Goal: Entertainment & Leisure: Consume media (video, audio)

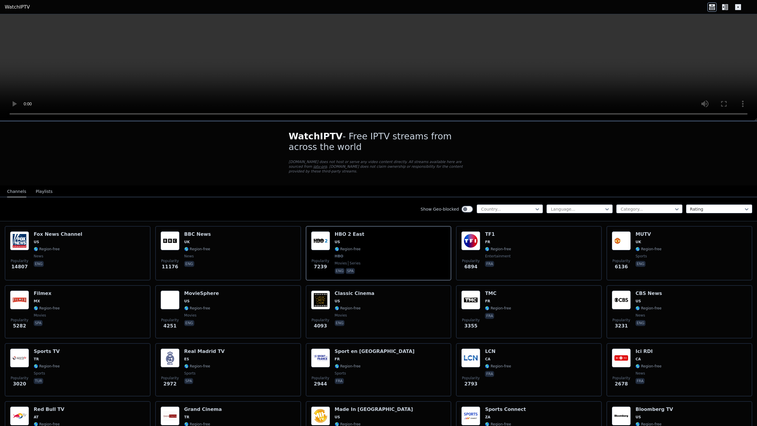
click at [652, 121] on video at bounding box center [378, 67] width 757 height 106
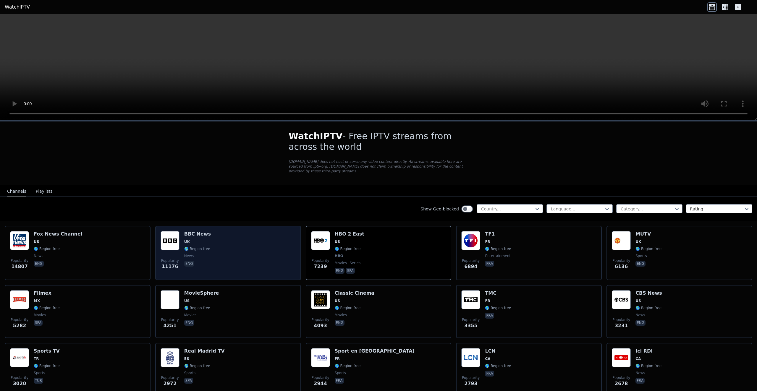
click at [254, 252] on div "Popularity 11176 BBC News UK 🌎 Region-free news eng" at bounding box center [228, 253] width 135 height 44
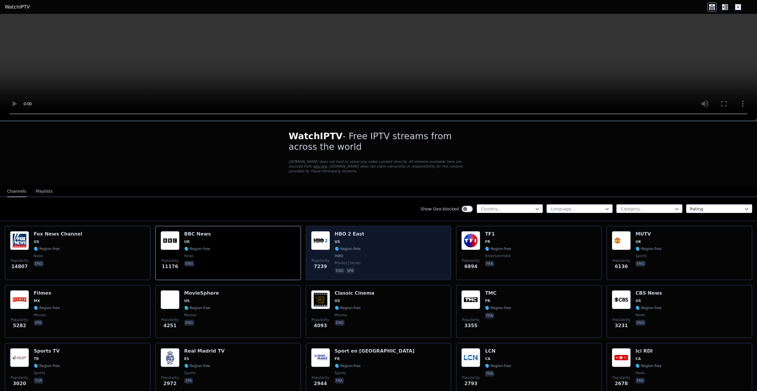
click at [375, 243] on div "Popularity 7239 HBO 2 East US 🌎 Region-free HBO movies series eng spa" at bounding box center [378, 253] width 135 height 44
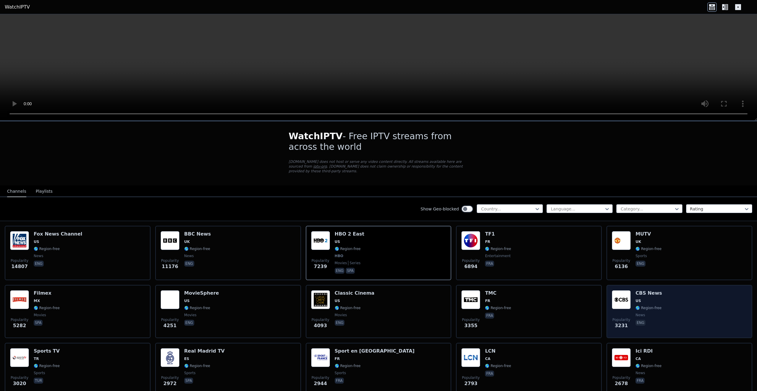
click at [642, 300] on div "CBS News US 🌎 Region-free news eng" at bounding box center [648, 311] width 27 height 43
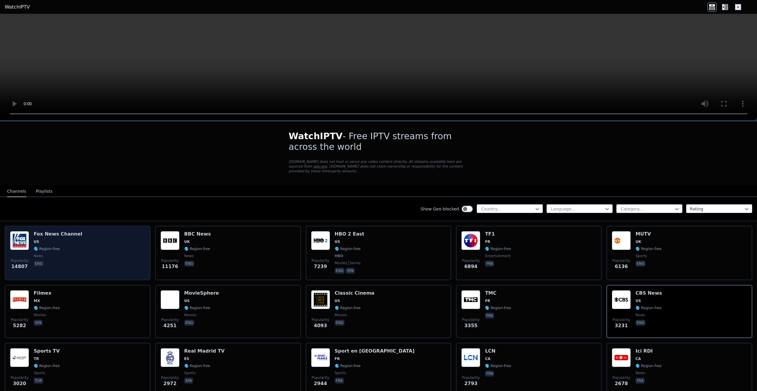
click at [107, 233] on div "Popularity 14807 [PERSON_NAME] US 🌎 Region-free news eng" at bounding box center [77, 253] width 135 height 44
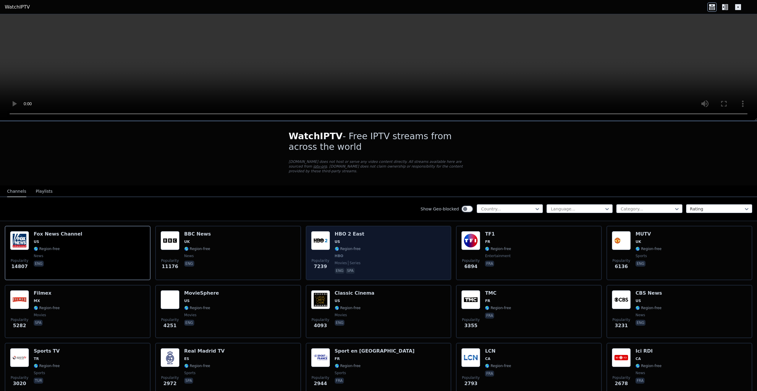
click at [428, 238] on div "Popularity 7239 HBO 2 East US 🌎 Region-free HBO movies series eng spa" at bounding box center [378, 253] width 135 height 44
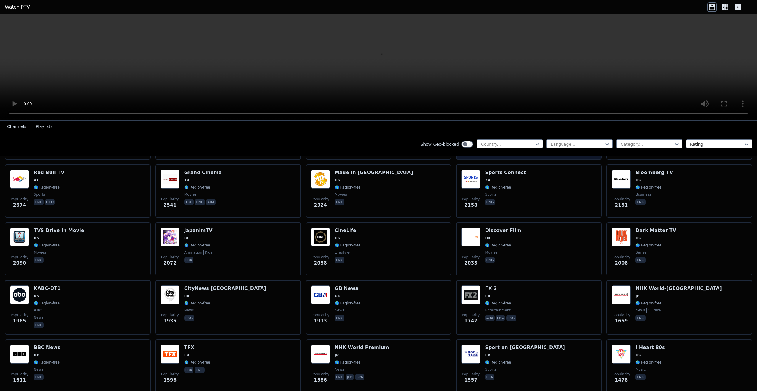
scroll to position [276, 0]
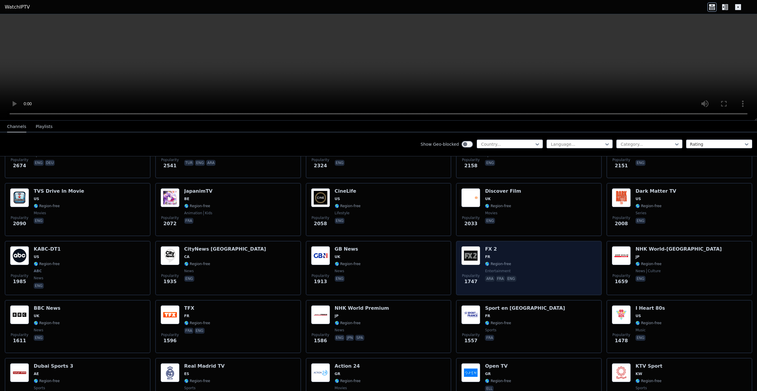
click at [471, 246] on img at bounding box center [470, 255] width 19 height 19
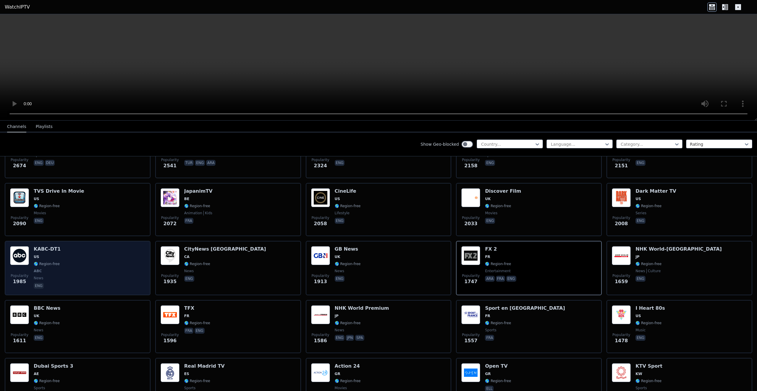
click at [65, 253] on div "Popularity 1985 KABC-DT1 US 🌎 Region-free ABC news eng" at bounding box center [77, 268] width 135 height 44
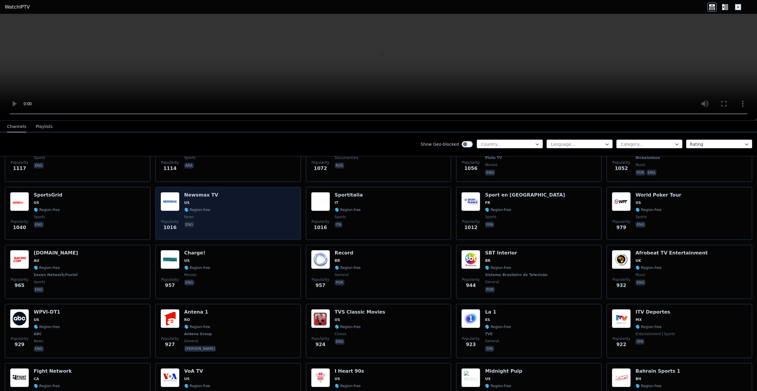
scroll to position [788, 0]
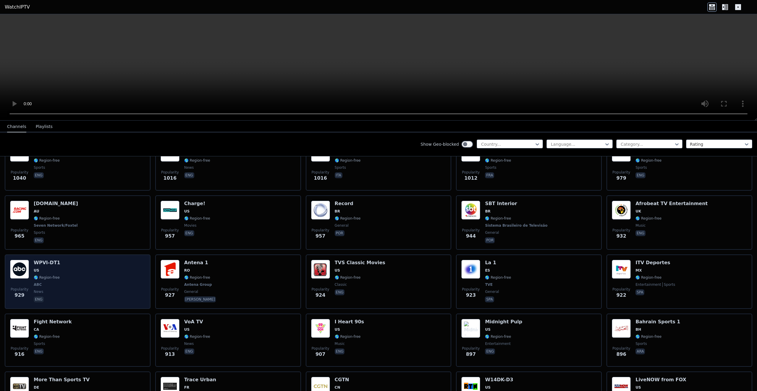
click at [89, 269] on div "Popularity 929 WPVI-DT1 US 🌎 Region-free ABC news eng" at bounding box center [77, 282] width 135 height 44
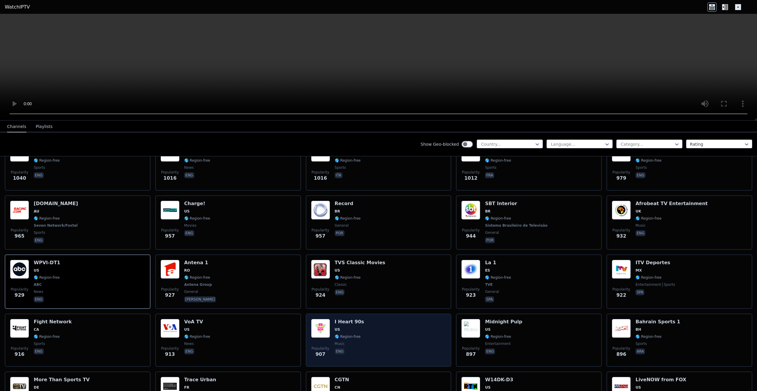
click at [342, 327] on span "US" at bounding box center [349, 329] width 29 height 5
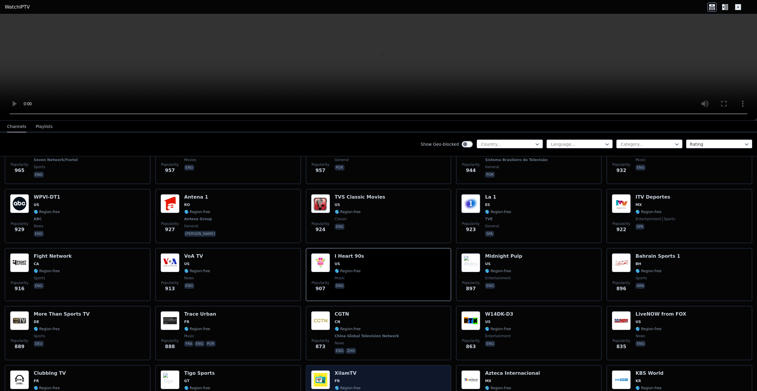
scroll to position [985, 0]
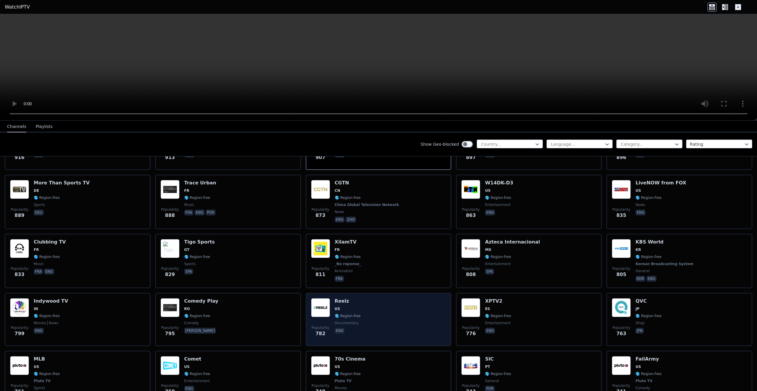
click at [345, 307] on span "US" at bounding box center [348, 309] width 26 height 5
click at [315, 311] on img at bounding box center [320, 307] width 19 height 19
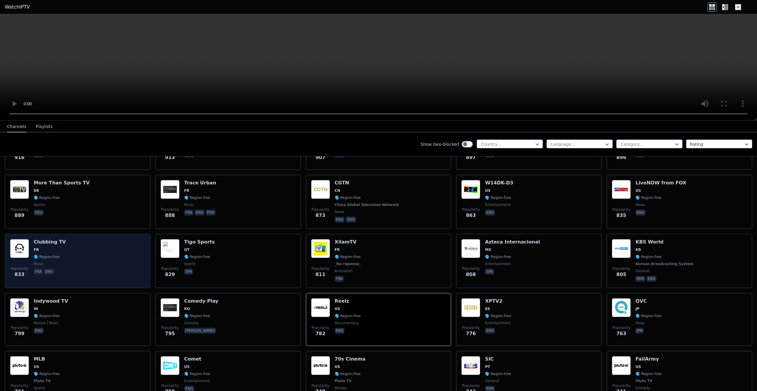
click at [66, 253] on div "Popularity 833 Clubbing TV FR 🌎 Region-free music fra eng" at bounding box center [77, 261] width 135 height 44
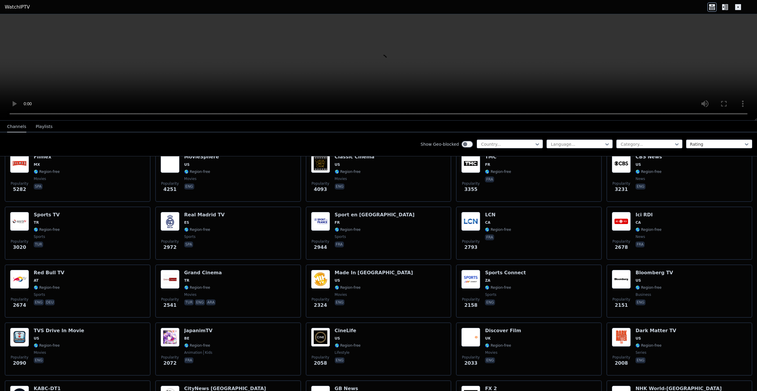
scroll to position [0, 0]
